Goal: Information Seeking & Learning: Learn about a topic

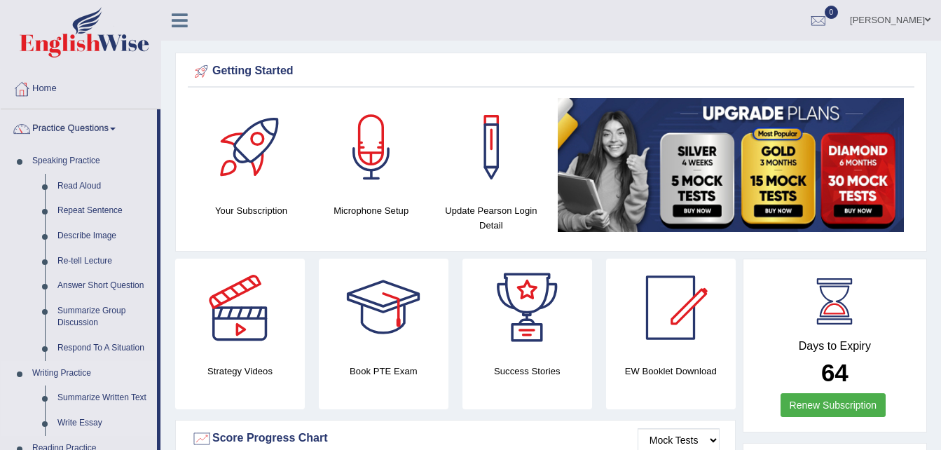
click at [142, 376] on link "Writing Practice" at bounding box center [91, 373] width 131 height 25
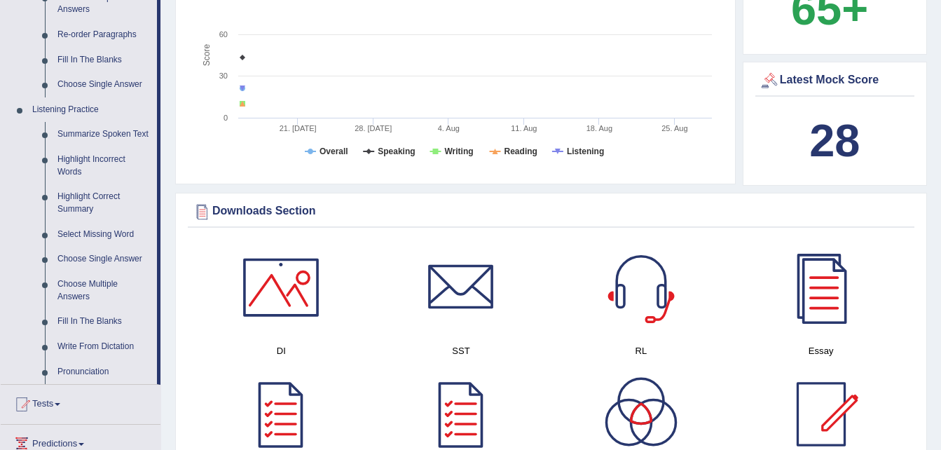
scroll to position [514, 0]
click at [104, 319] on link "Fill In The Blanks" at bounding box center [104, 320] width 106 height 25
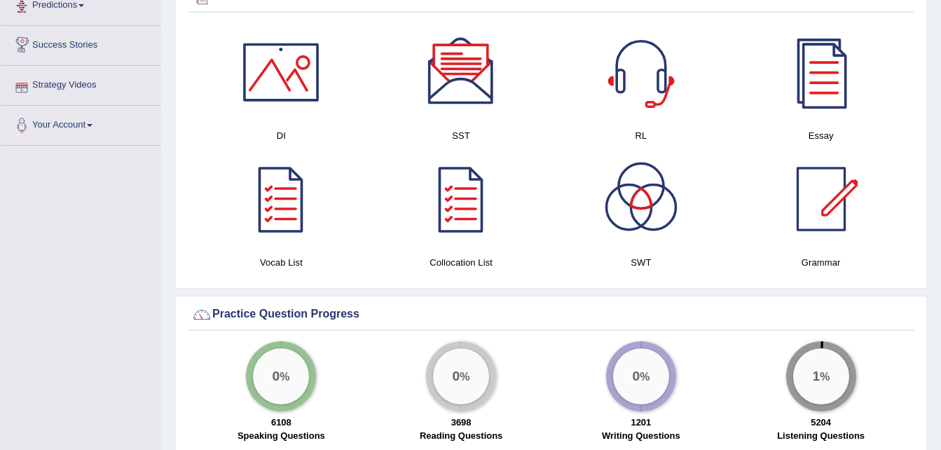
scroll to position [667, 0]
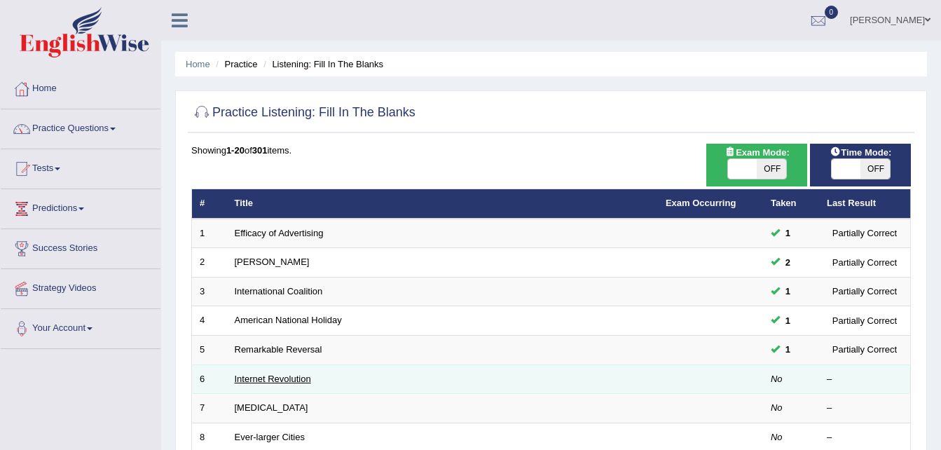
click at [293, 378] on link "Internet Revolution" at bounding box center [273, 378] width 76 height 11
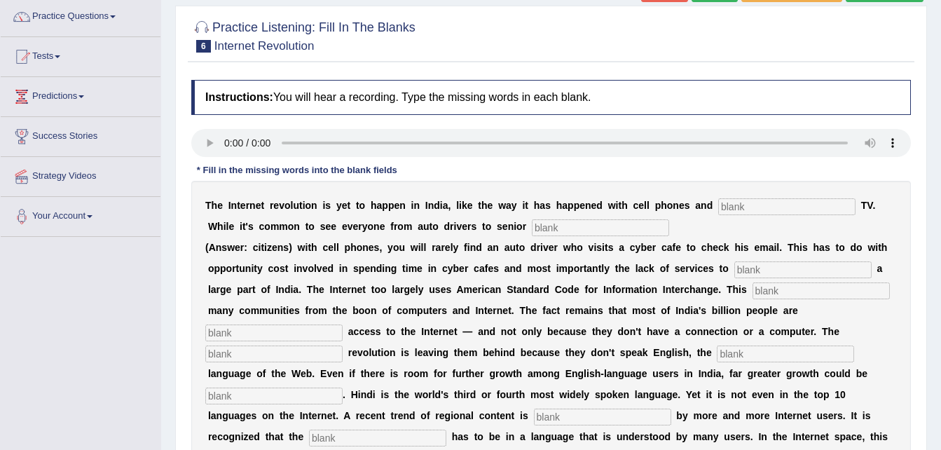
scroll to position [140, 0]
